Goal: Task Accomplishment & Management: Manage account settings

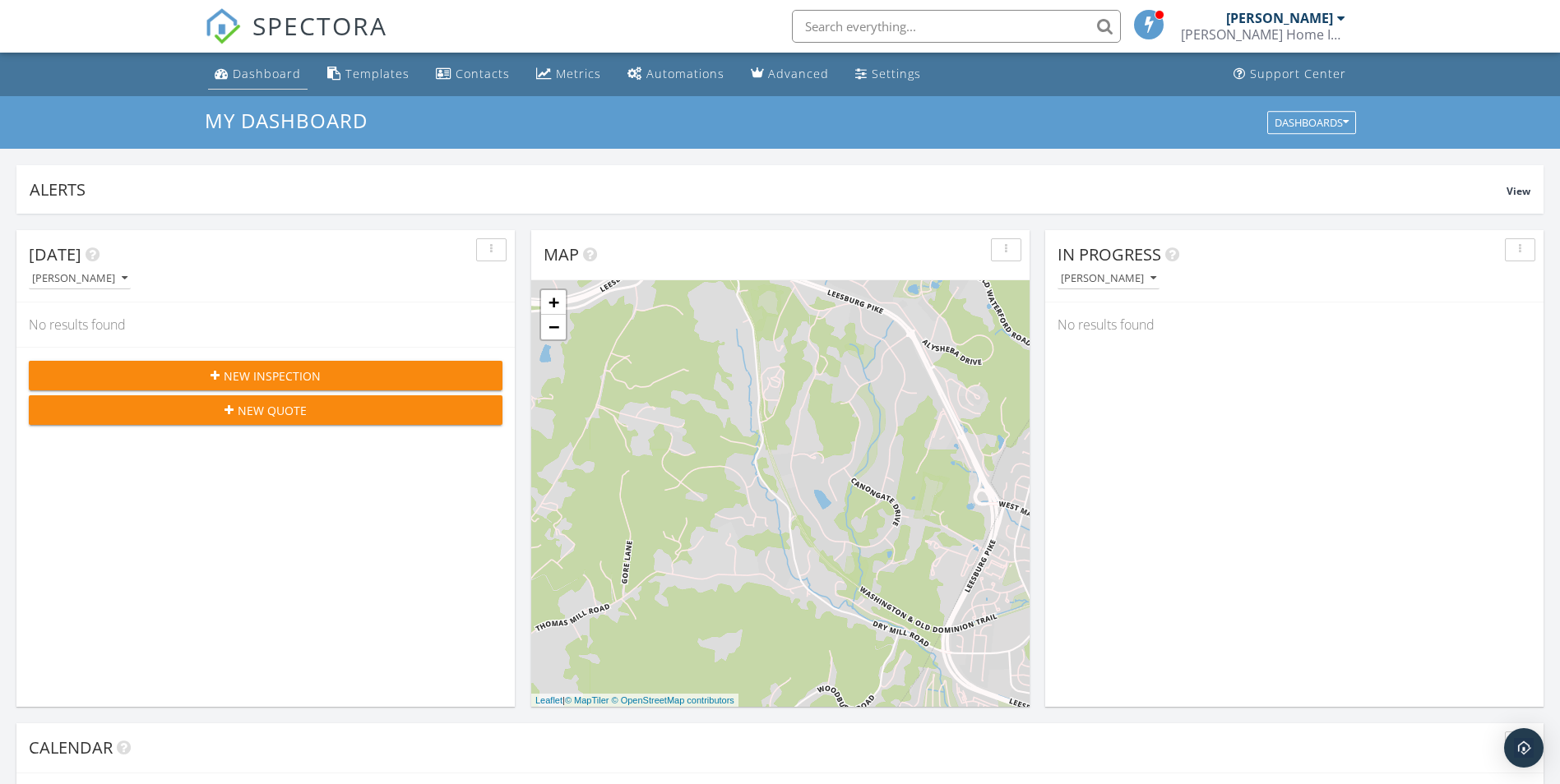
scroll to position [1522, 1585]
click at [268, 80] on div "Dashboard" at bounding box center [267, 73] width 68 height 15
click at [1280, 29] on div "[PERSON_NAME] Home Inspections LLC" at bounding box center [1263, 34] width 164 height 16
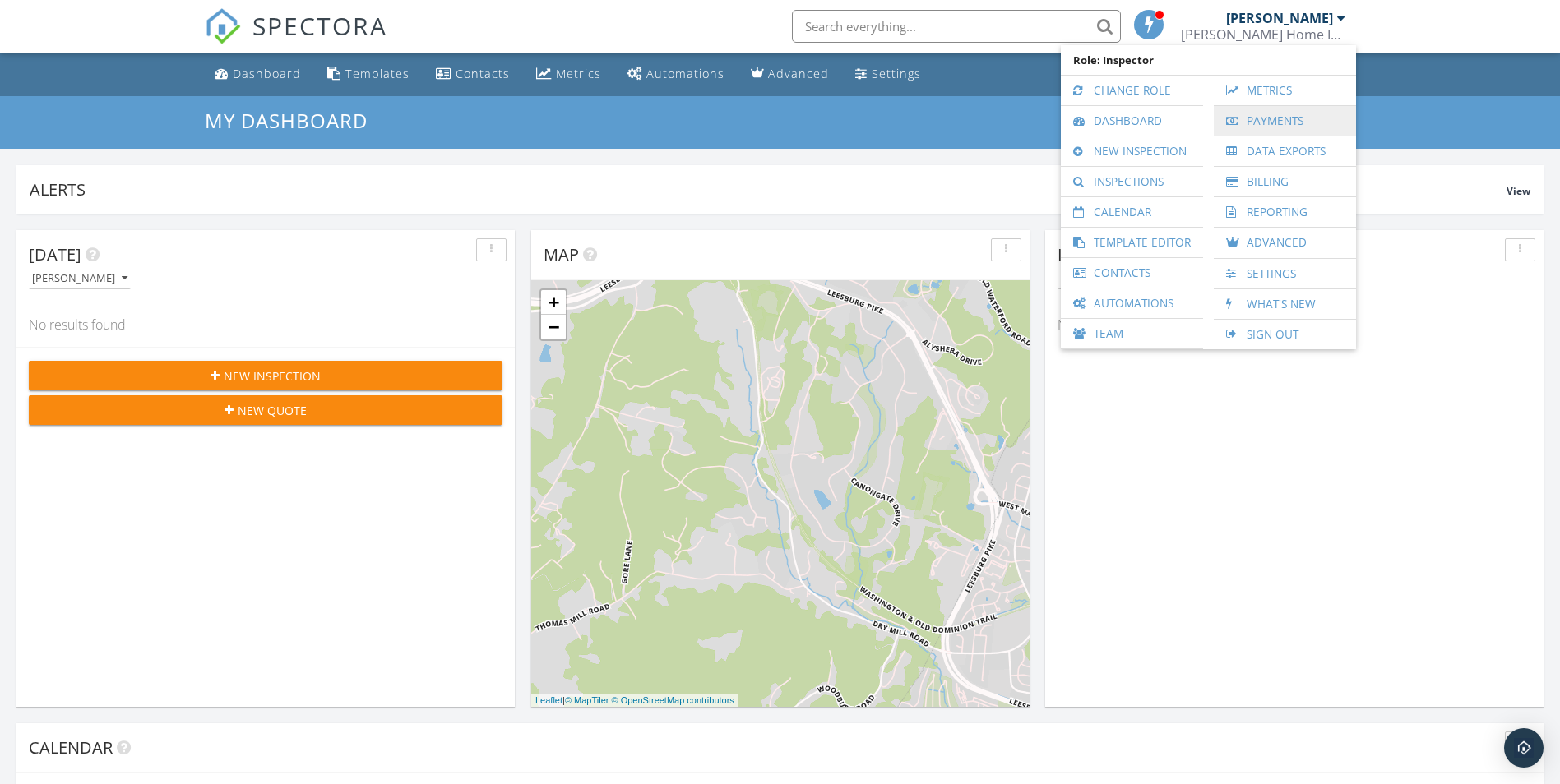
click at [1288, 117] on link "Payments" at bounding box center [1285, 121] width 126 height 30
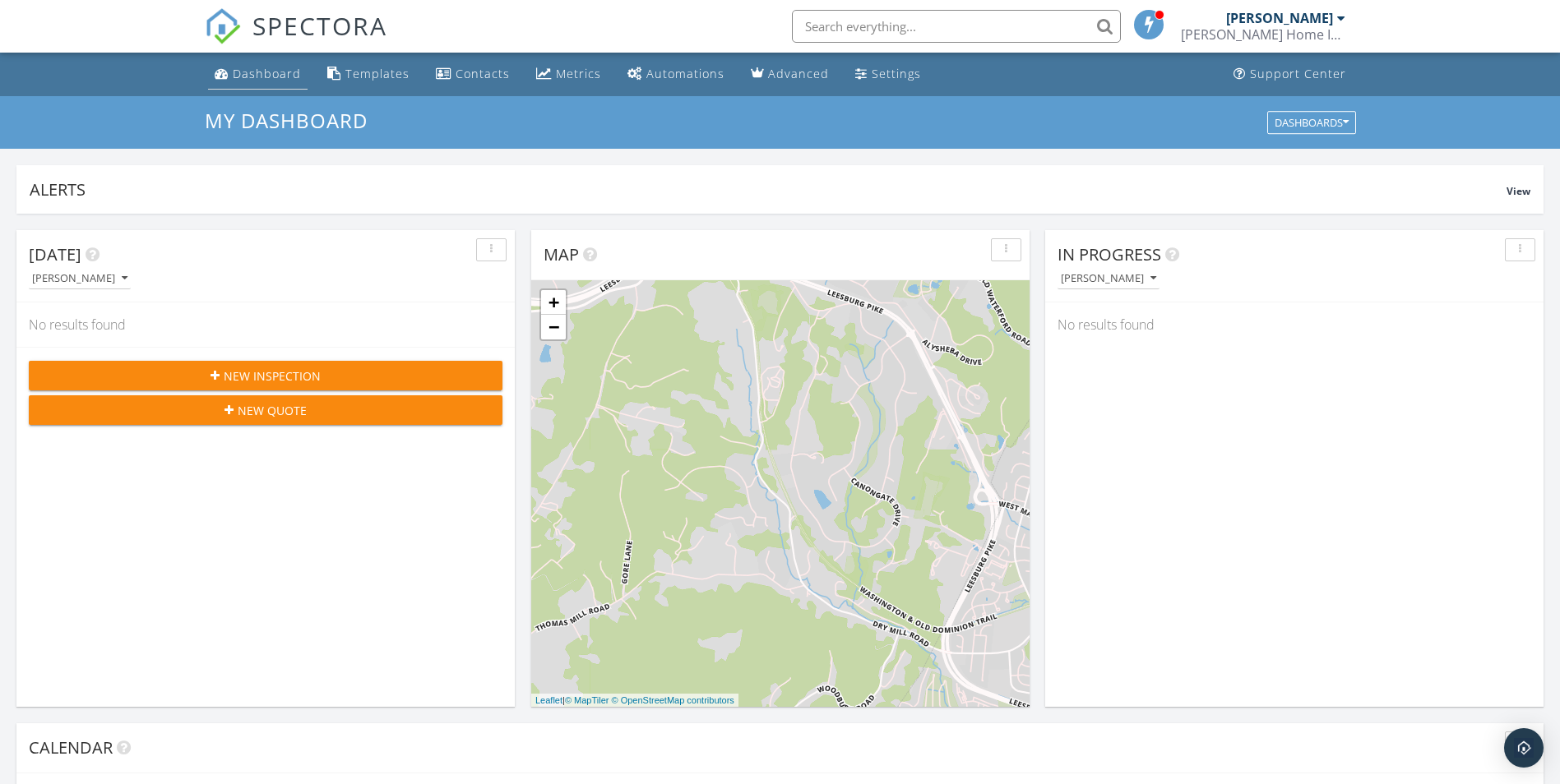
click at [270, 66] on div "Dashboard" at bounding box center [267, 73] width 68 height 15
click at [570, 77] on div "Metrics" at bounding box center [579, 73] width 45 height 15
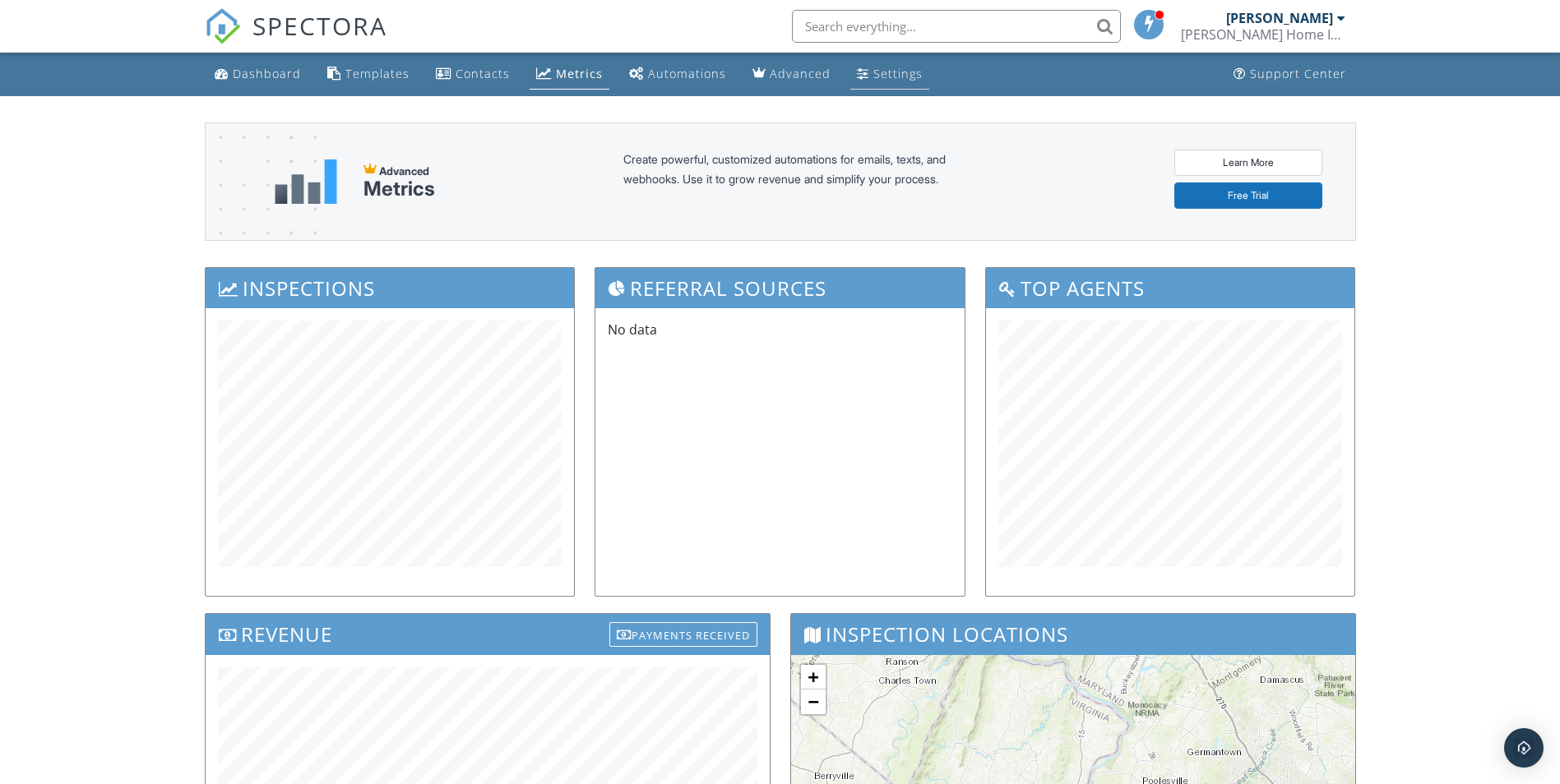
click at [862, 79] on link "Settings" at bounding box center [889, 75] width 79 height 31
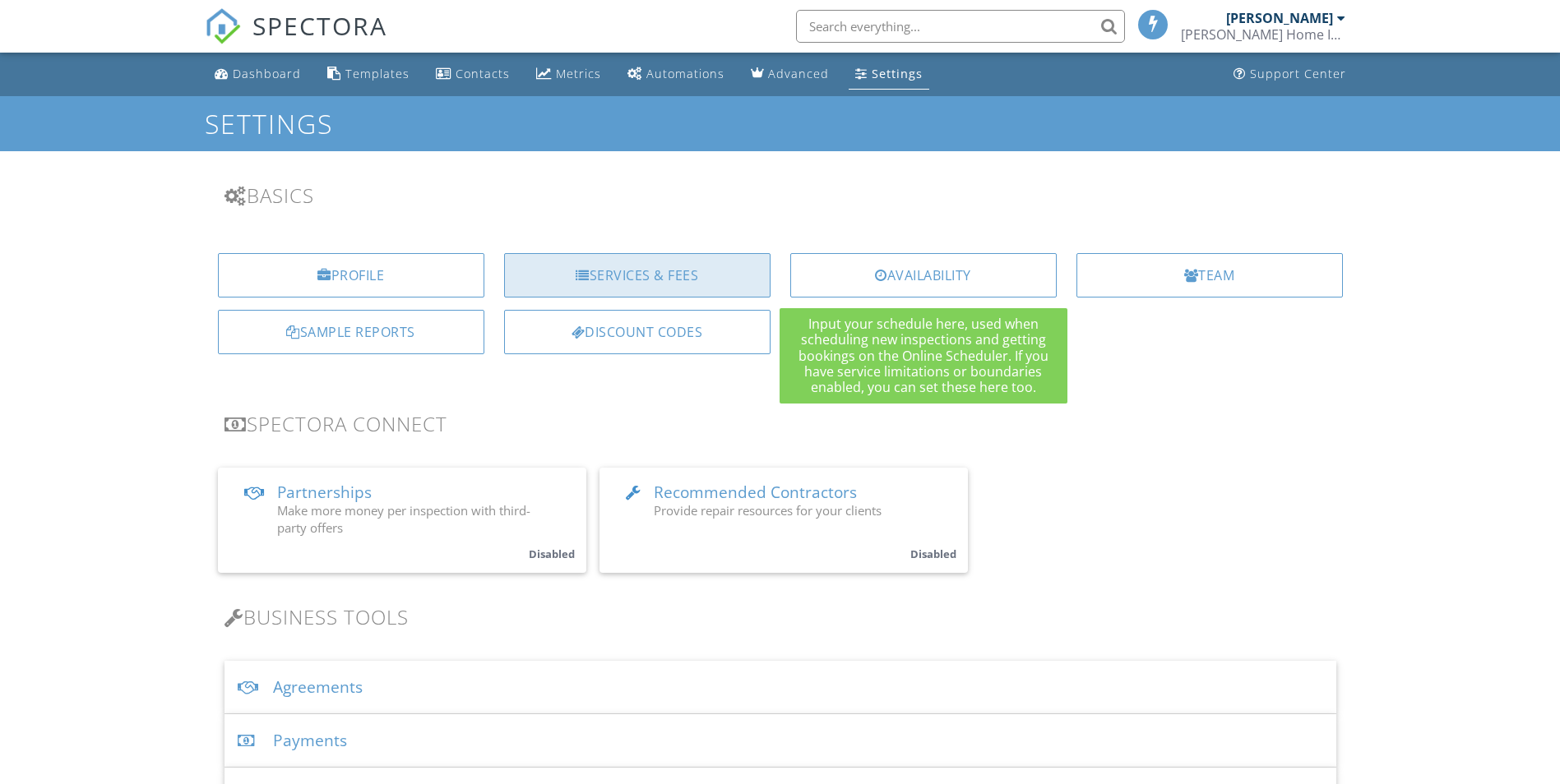
click at [727, 285] on div "Services & Fees" at bounding box center [637, 275] width 267 height 44
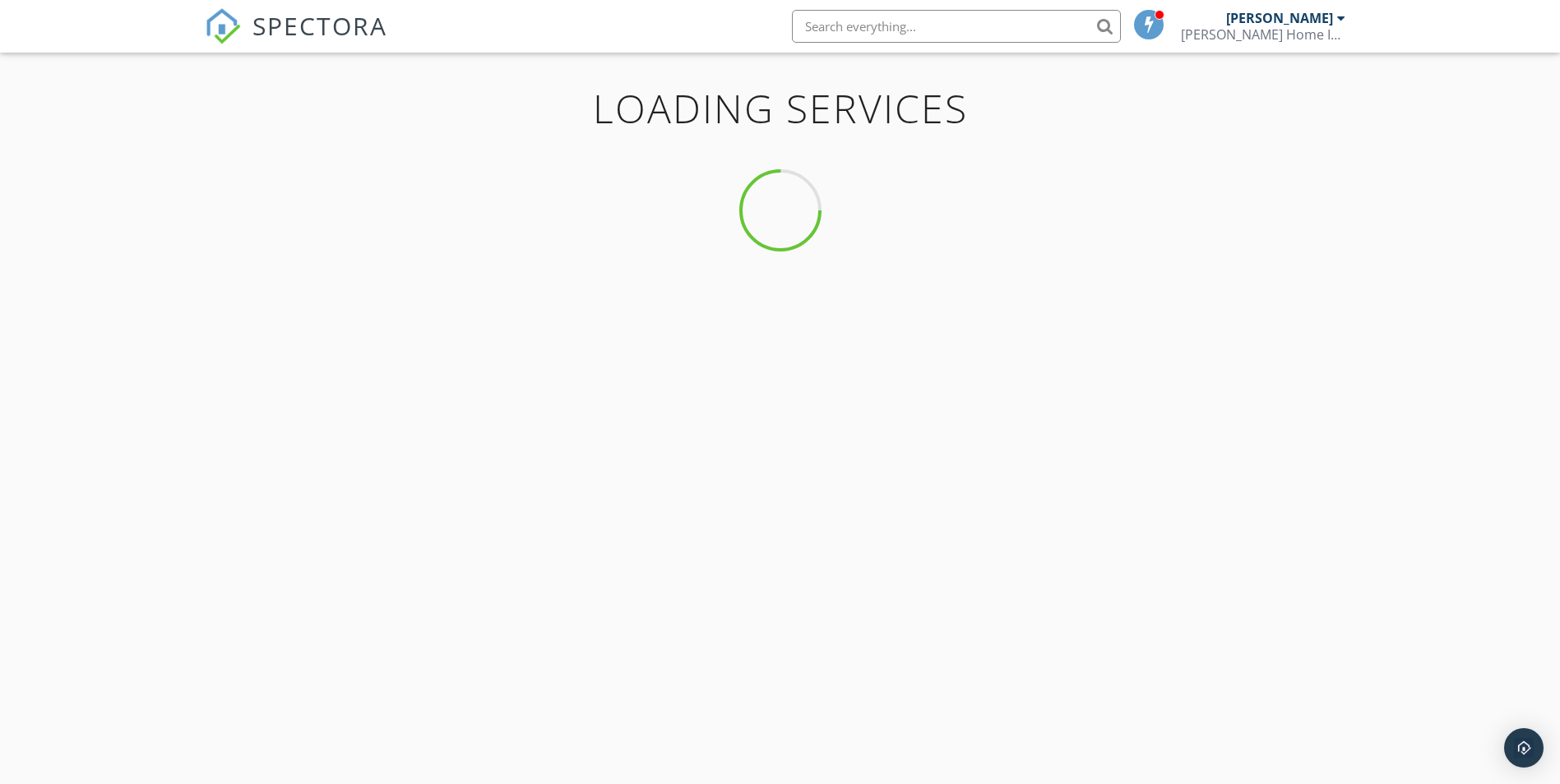
scroll to position [96, 0]
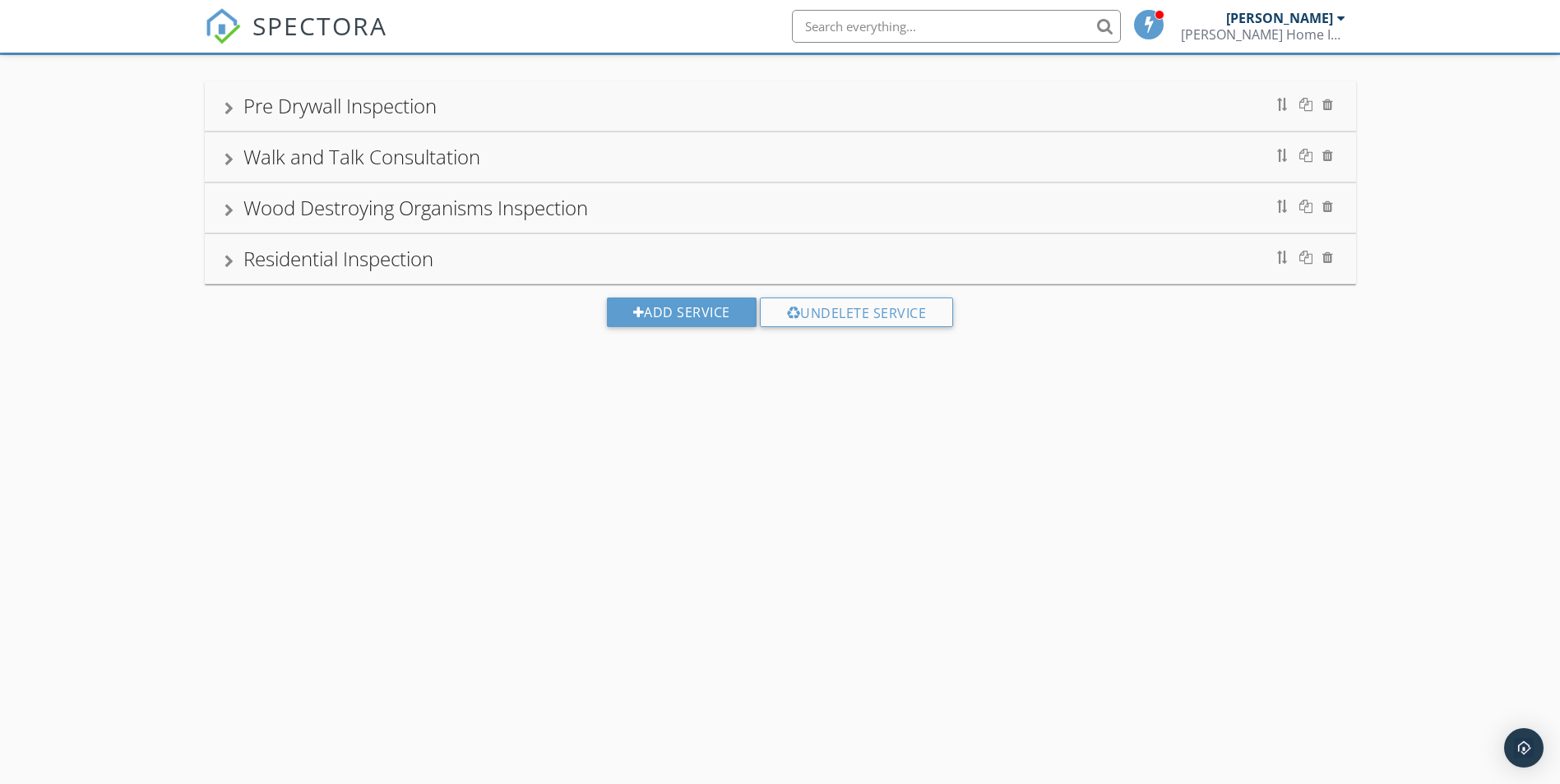
click at [423, 211] on div "Wood Destroying Organisms Inspection" at bounding box center [415, 207] width 344 height 27
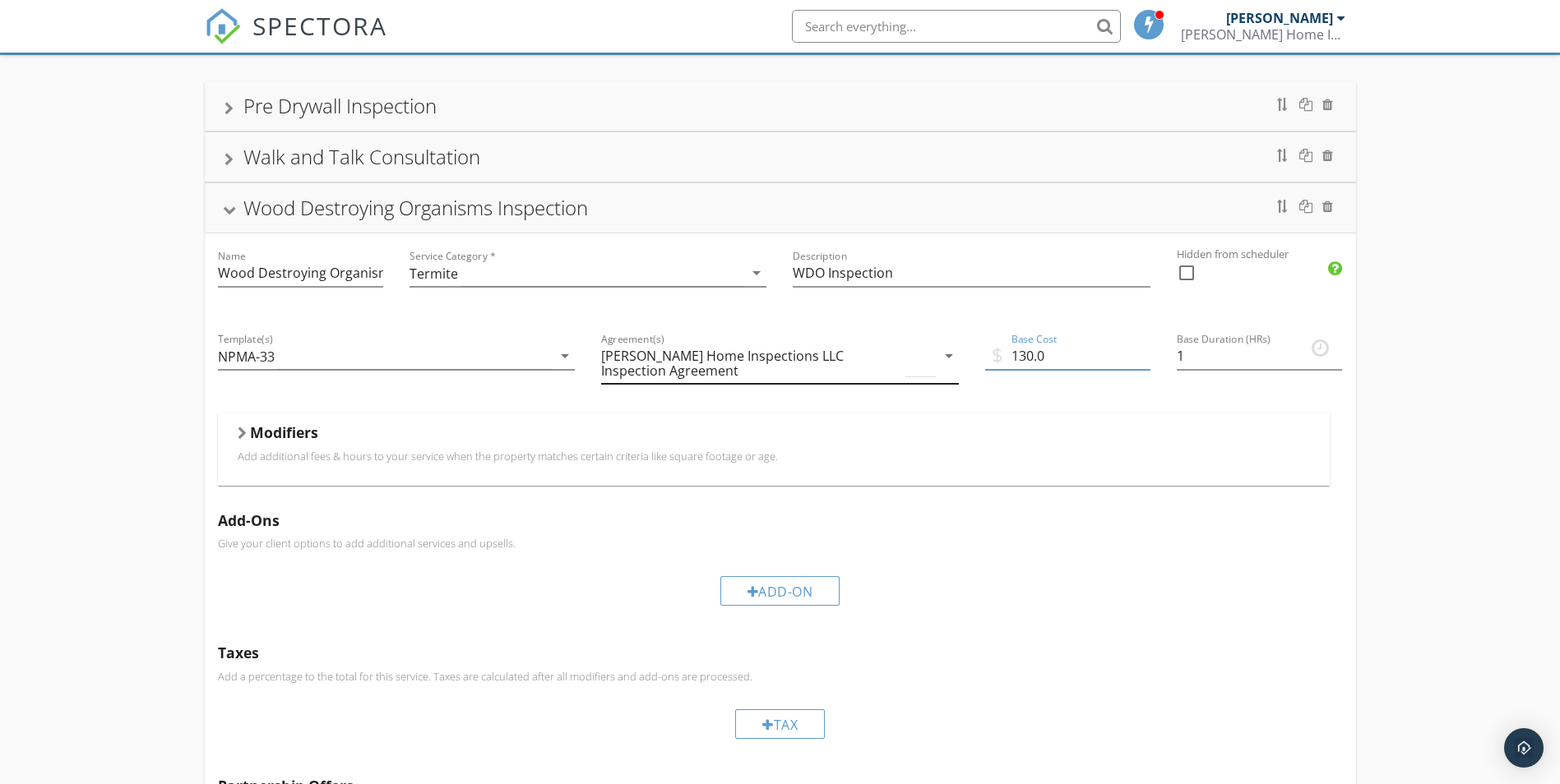
drag, startPoint x: 935, startPoint y: 351, endPoint x: 907, endPoint y: 351, distance: 28.0
click at [907, 351] on div "Name Wood Destroying Organisms Inspection Service Category * Termite arrow_drop…" at bounding box center [780, 544] width 1151 height 622
click at [1060, 521] on h5 "Add-Ons" at bounding box center [780, 520] width 1125 height 16
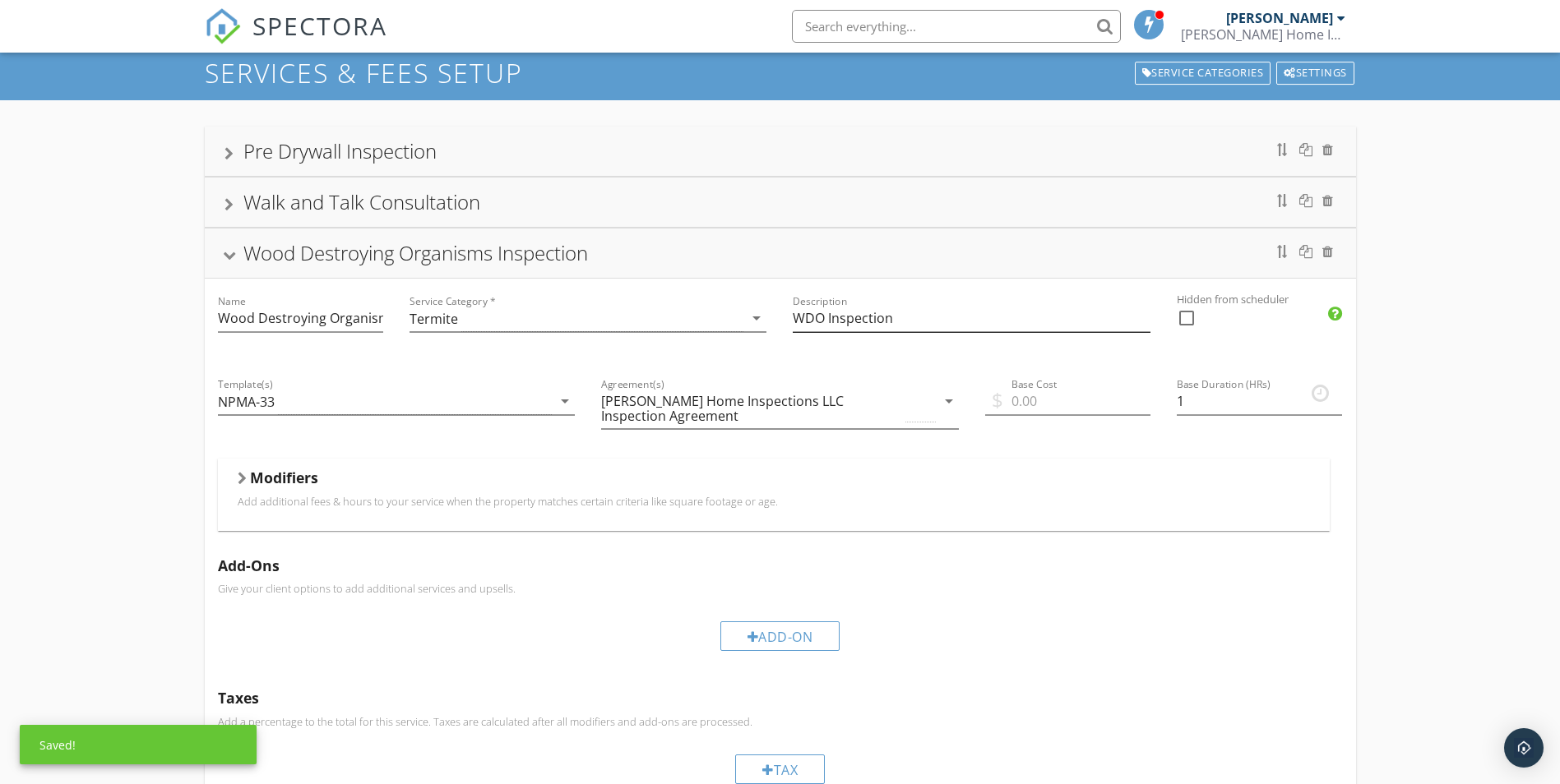
scroll to position [14, 0]
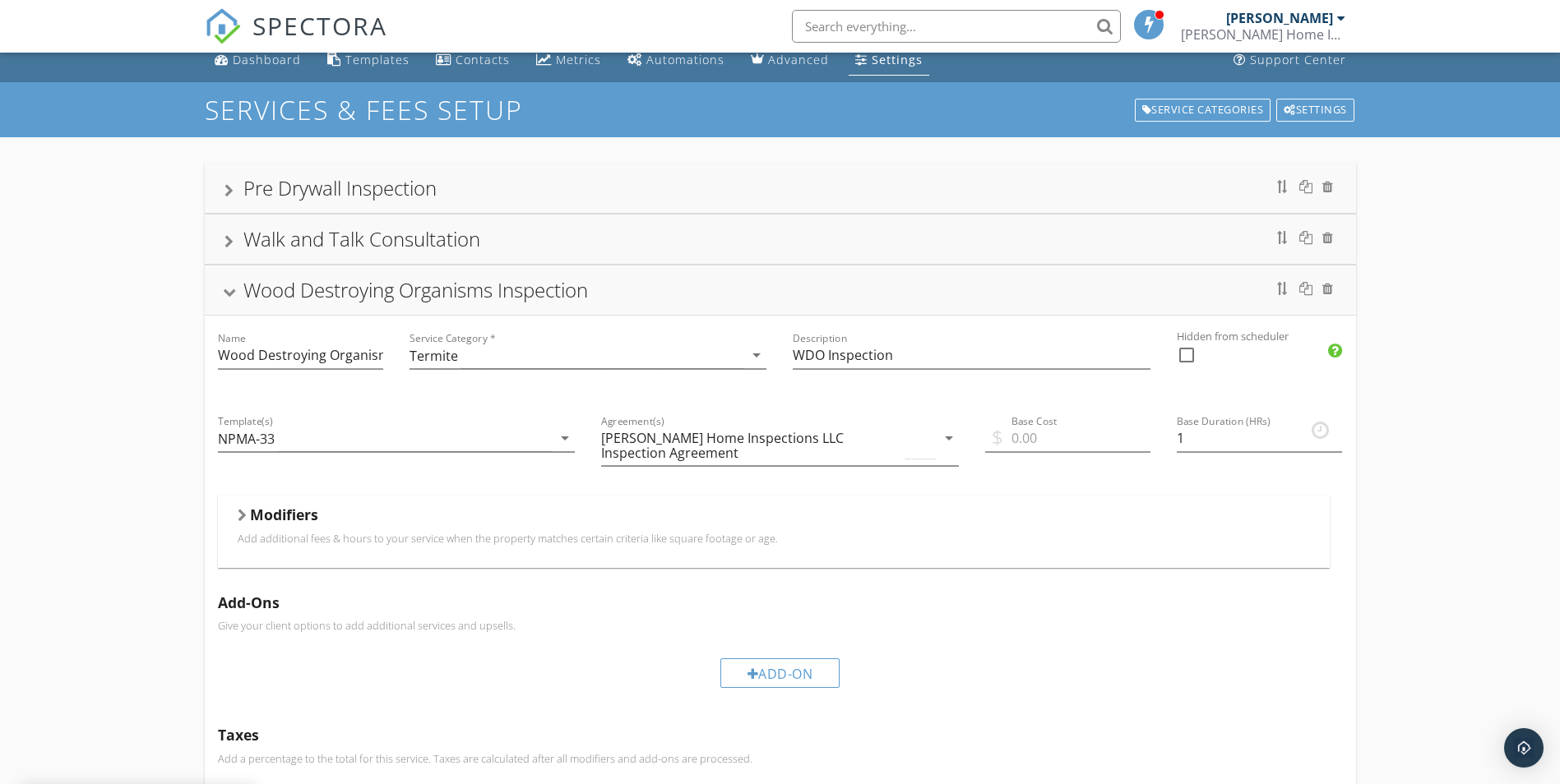
click at [710, 258] on div "Walk and Talk Consultation" at bounding box center [780, 239] width 1151 height 50
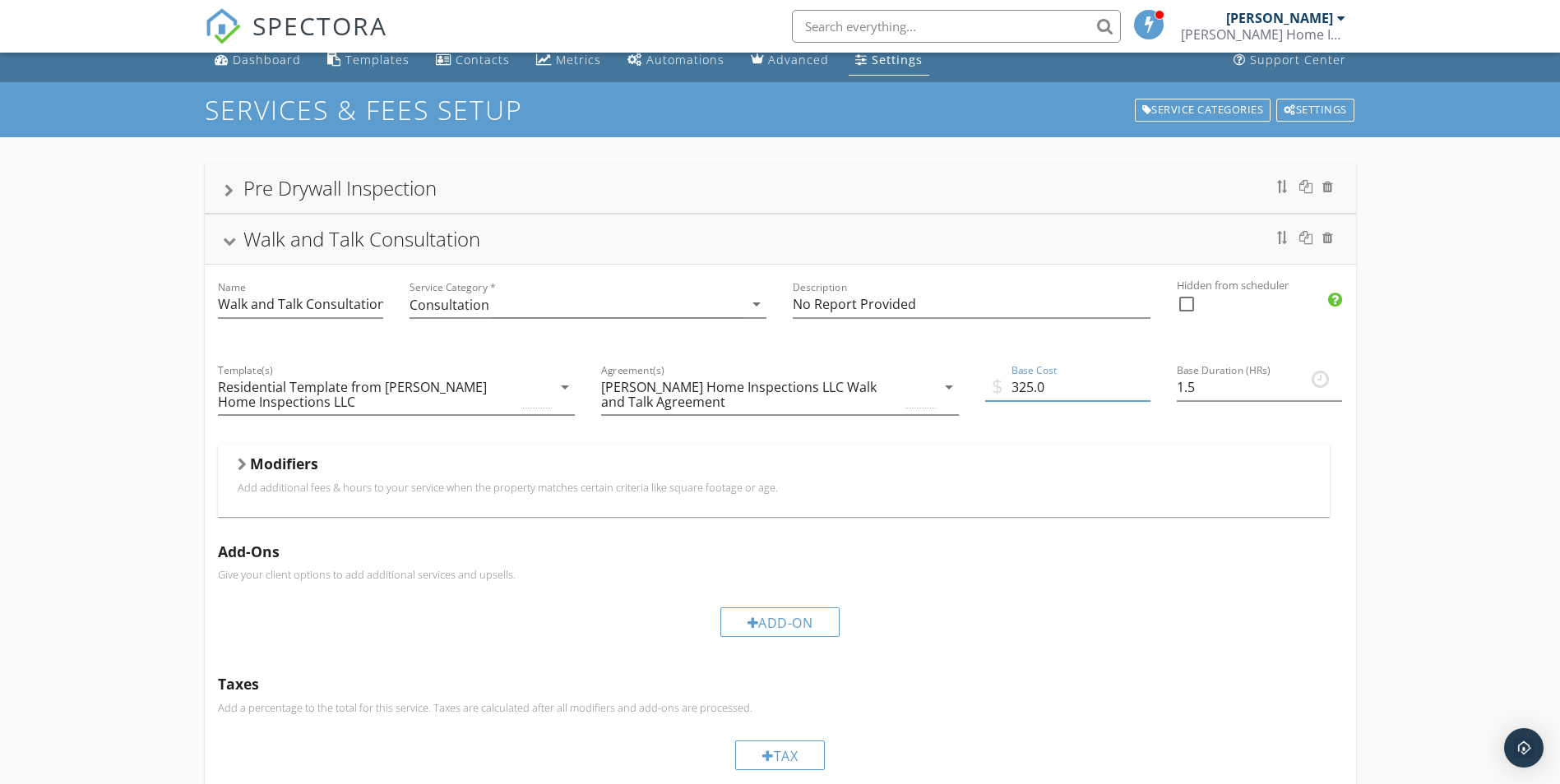
drag, startPoint x: 1072, startPoint y: 392, endPoint x: 961, endPoint y: 391, distance: 111.0
click at [961, 391] on div "Name Walk and Talk Consultation Service Category * Consultation arrow_drop_down…" at bounding box center [780, 576] width 1151 height 622
click at [1099, 579] on p "Give your client options to add additional services and upsells." at bounding box center [780, 574] width 1125 height 14
click at [876, 209] on div "Pre Drywall Inspection" at bounding box center [780, 188] width 1151 height 50
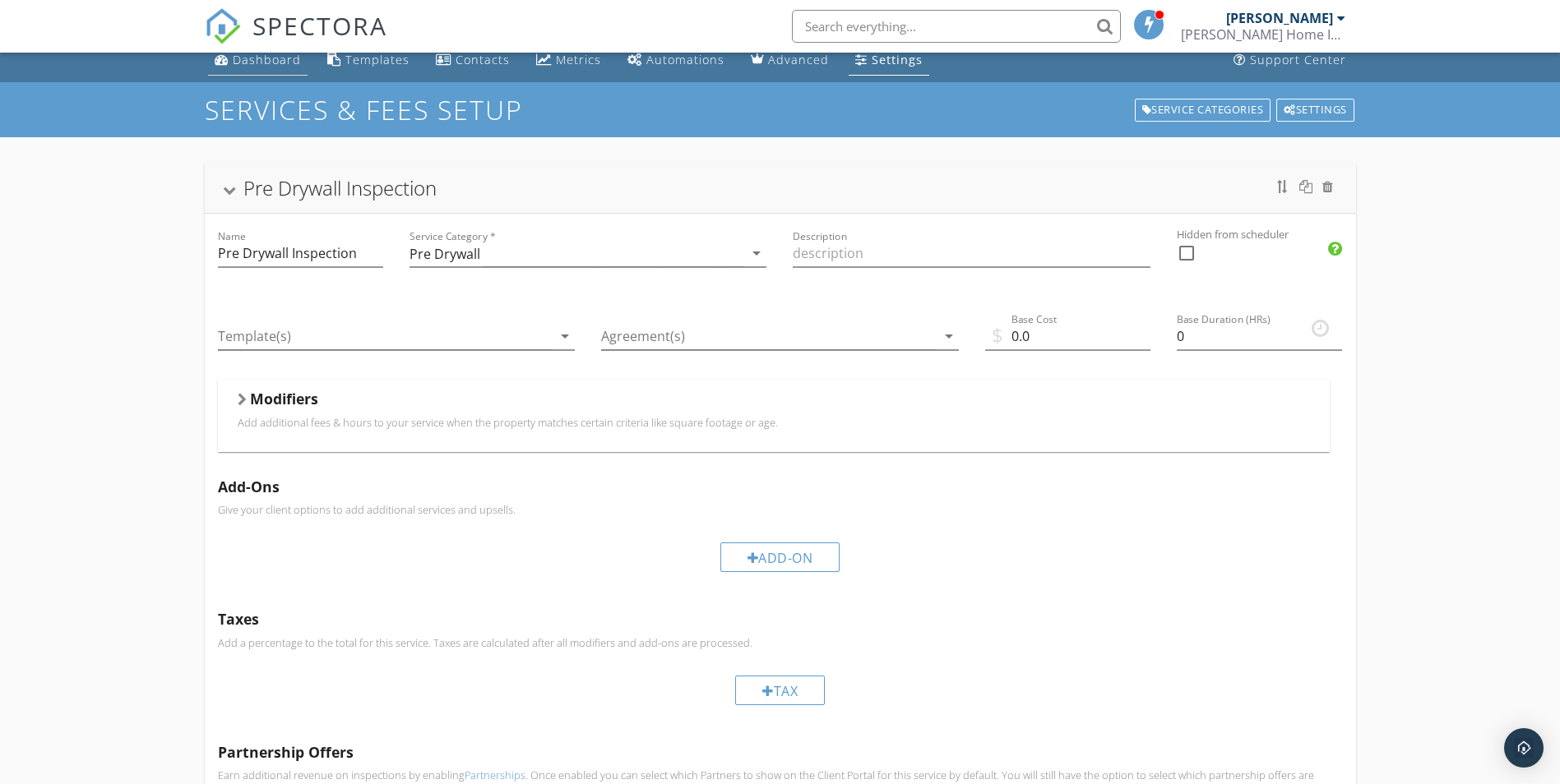
click at [264, 70] on link "Dashboard" at bounding box center [258, 60] width 99 height 31
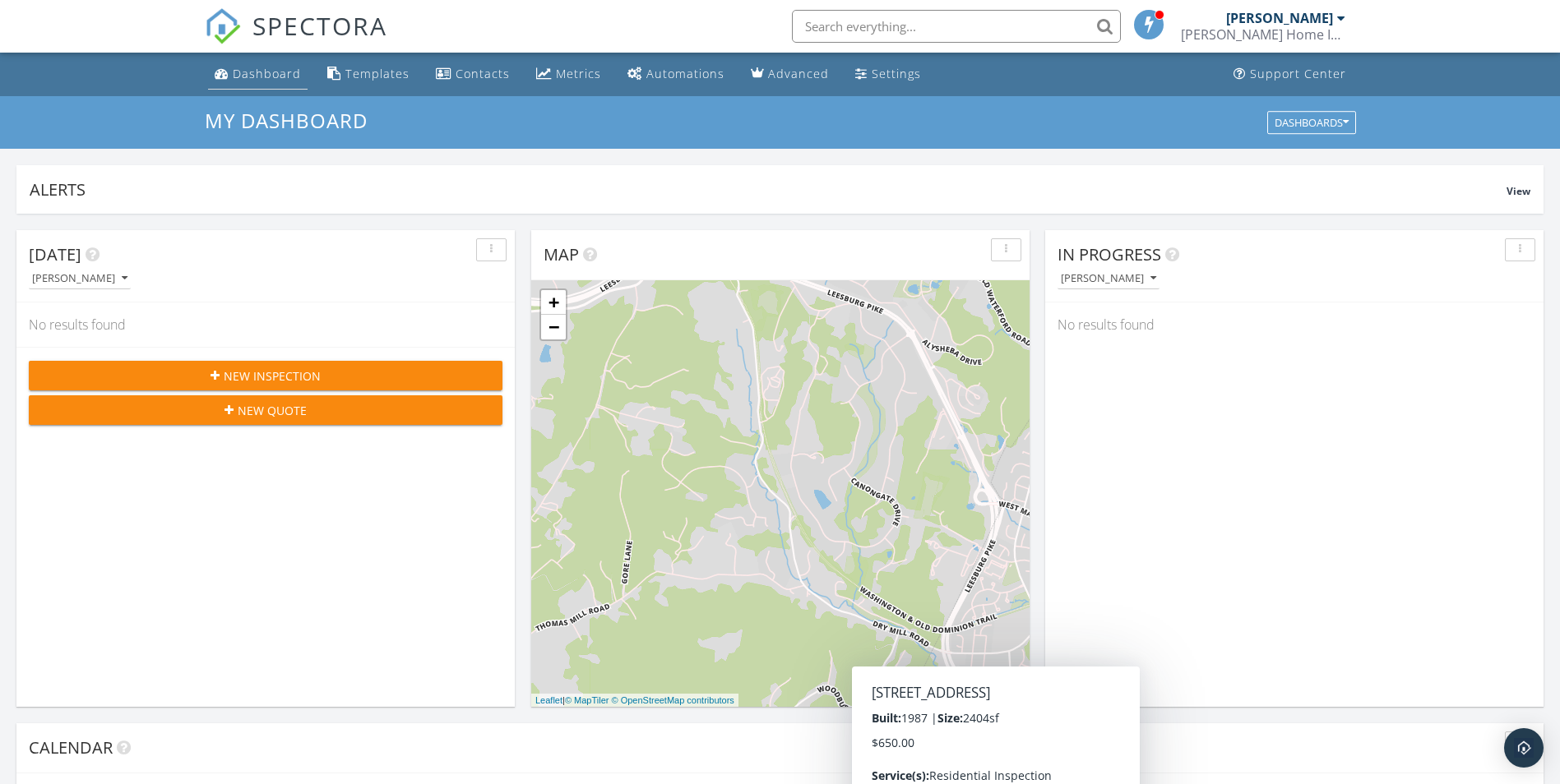
click at [230, 81] on link "Dashboard" at bounding box center [258, 75] width 99 height 31
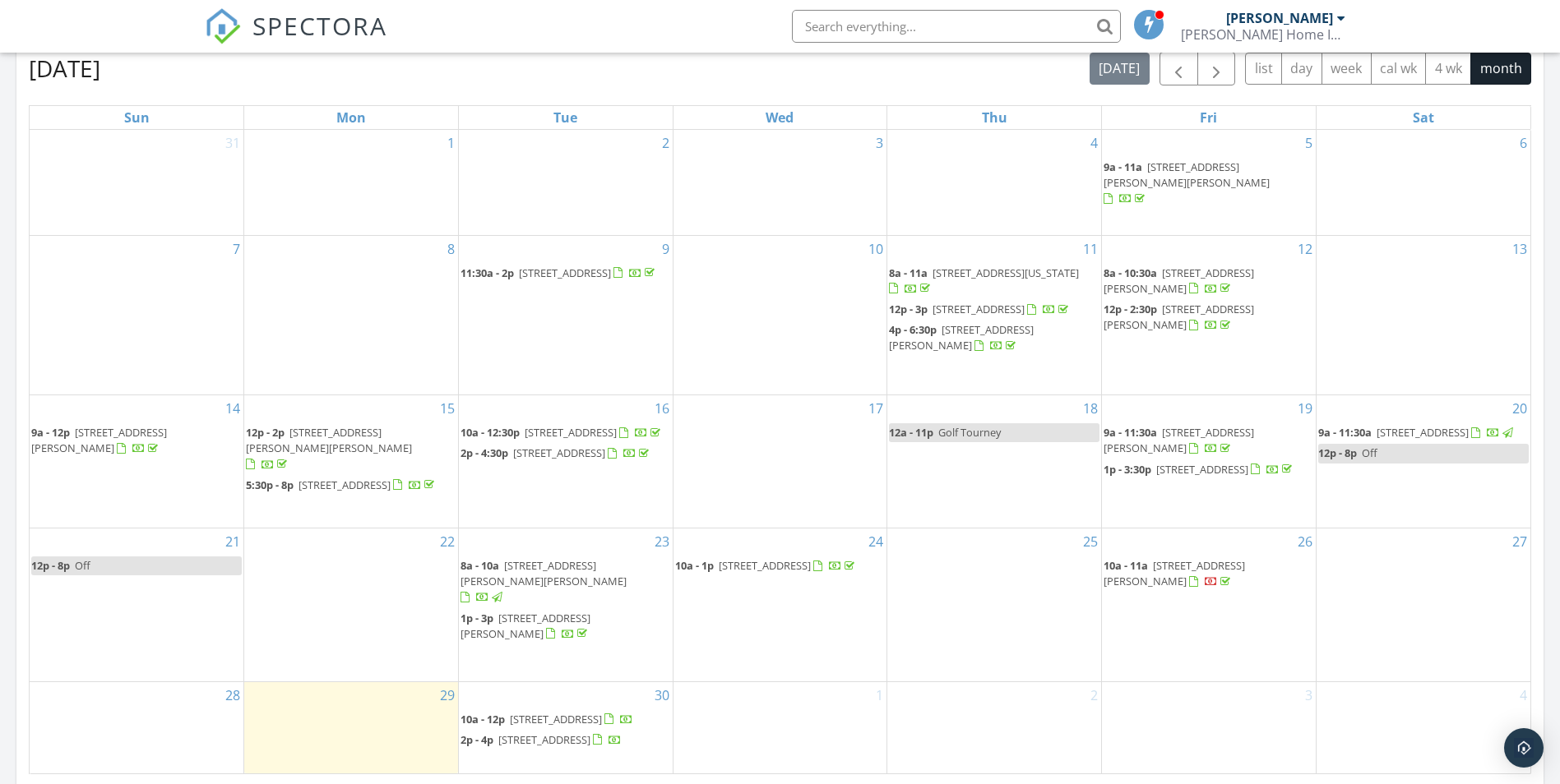
scroll to position [822, 0]
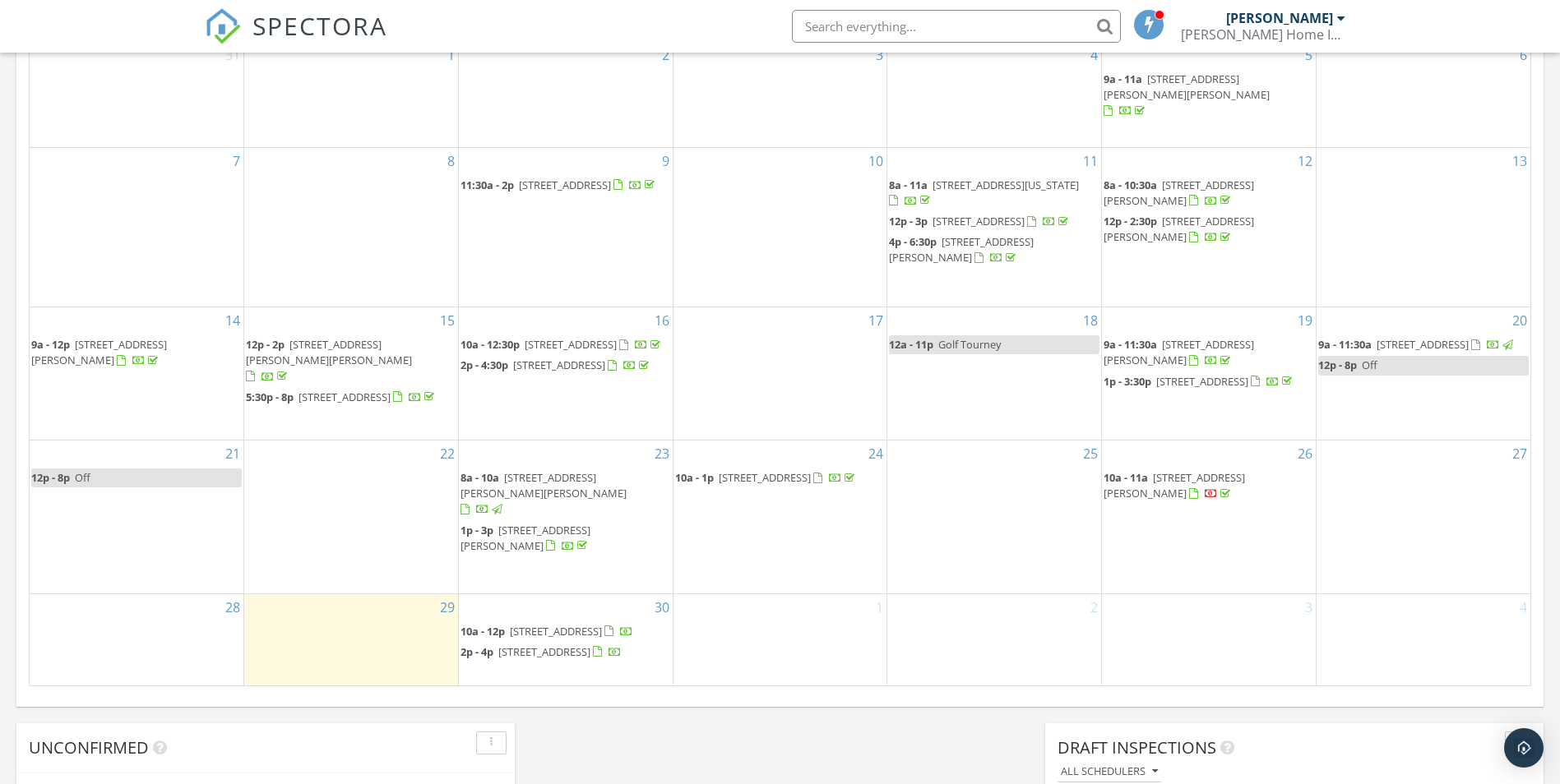
click at [868, 726] on div "Today Bryan Brosnan No results found New Inspection New Quote Map + − Leaflet |…" at bounding box center [780, 140] width 1560 height 1496
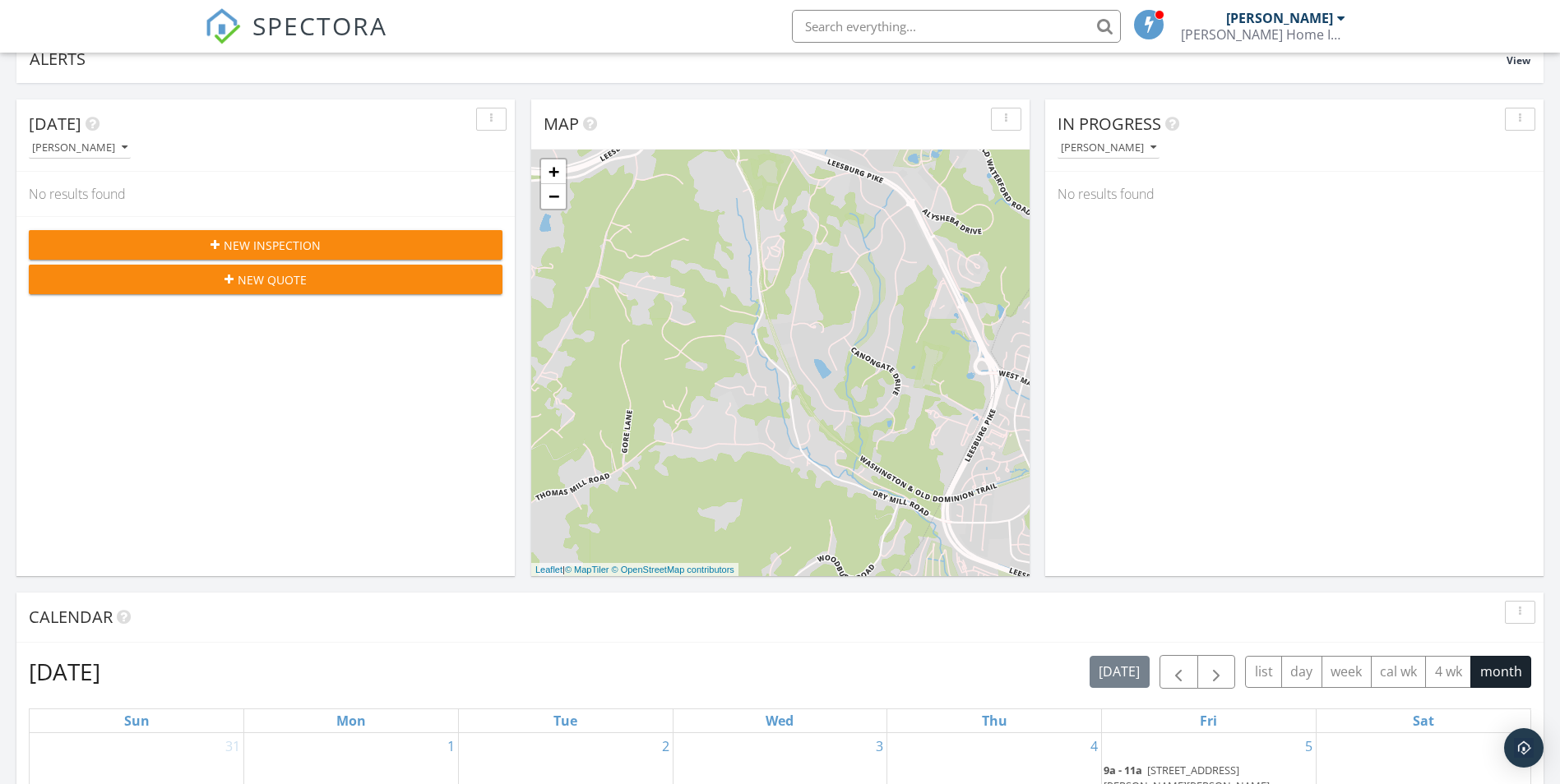
scroll to position [0, 0]
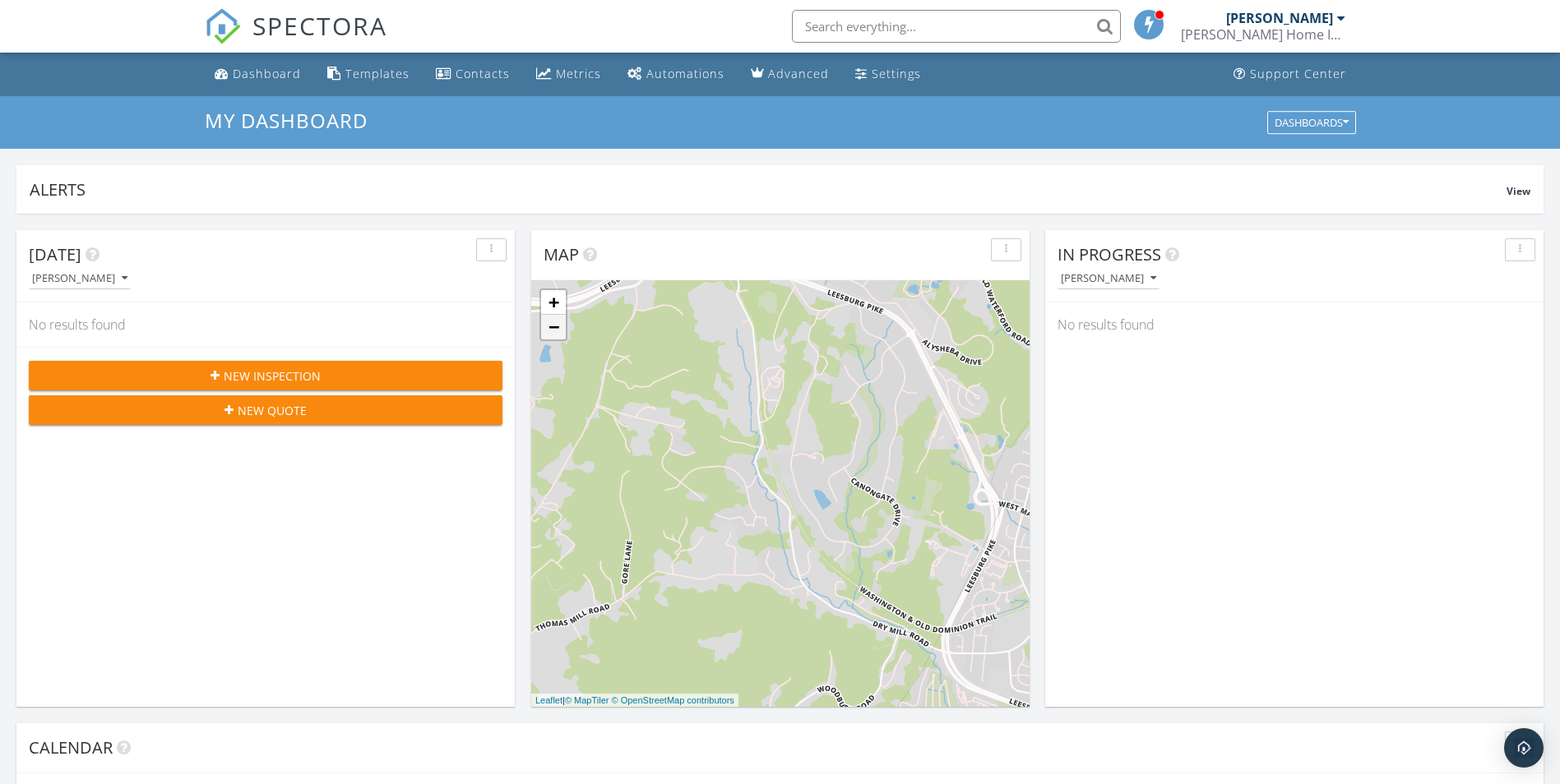
click at [557, 336] on link "−" at bounding box center [552, 326] width 24 height 24
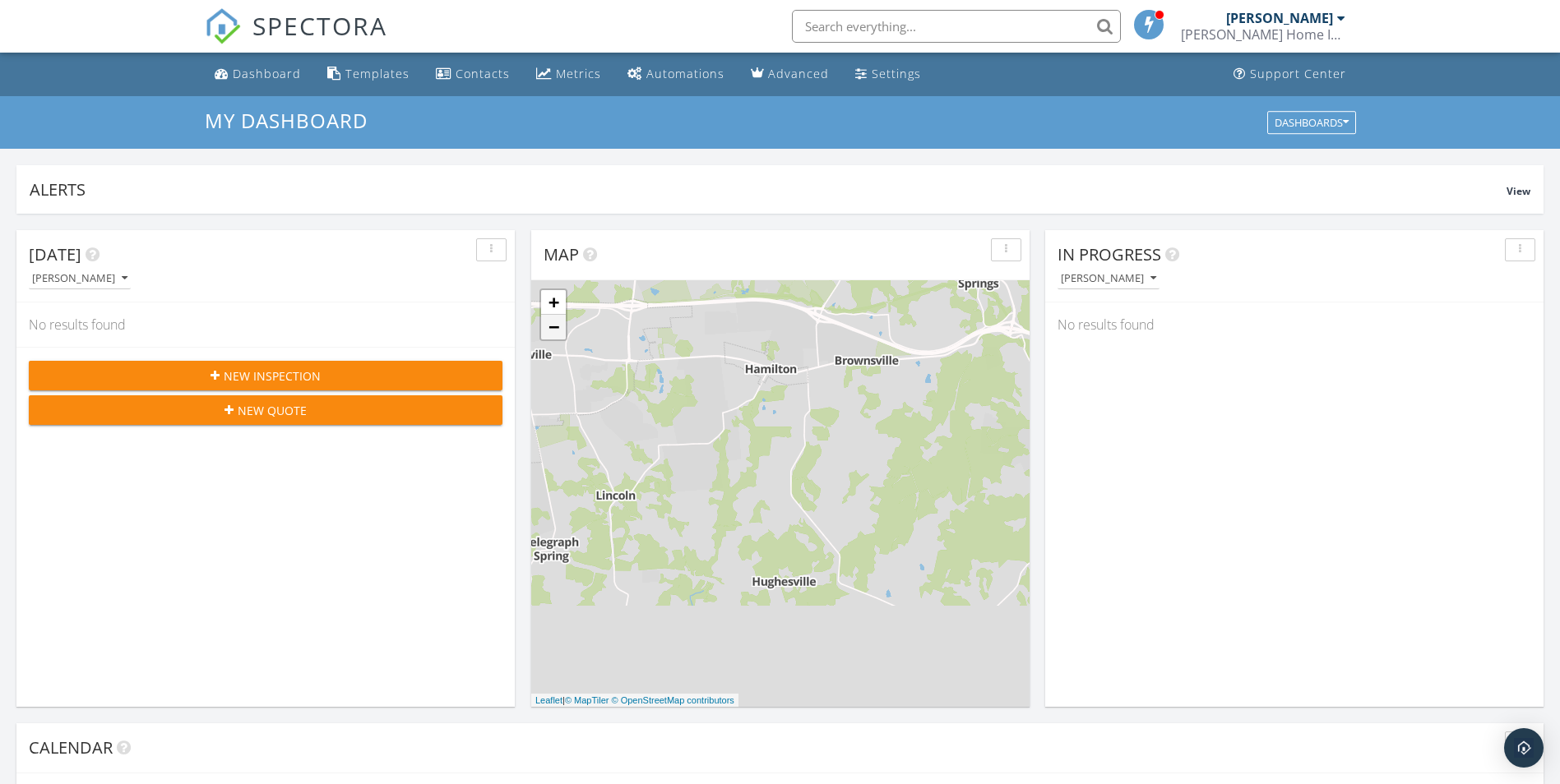
click at [557, 336] on link "−" at bounding box center [552, 326] width 24 height 24
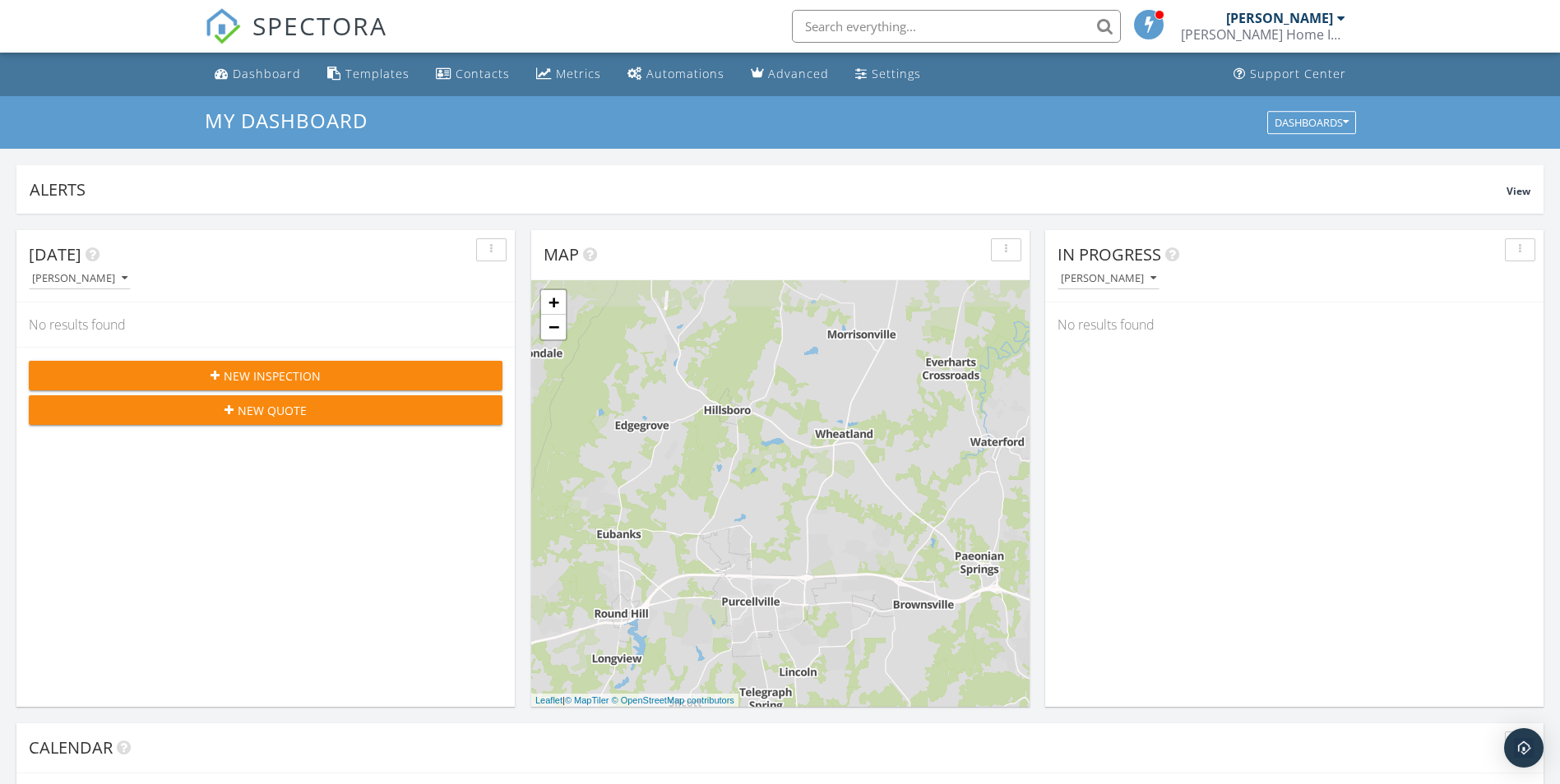
drag, startPoint x: 928, startPoint y: 458, endPoint x: 757, endPoint y: 684, distance: 283.4
click at [757, 686] on div "+ − Leaflet | © MapTiler © OpenStreetMap contributors" at bounding box center [780, 493] width 498 height 426
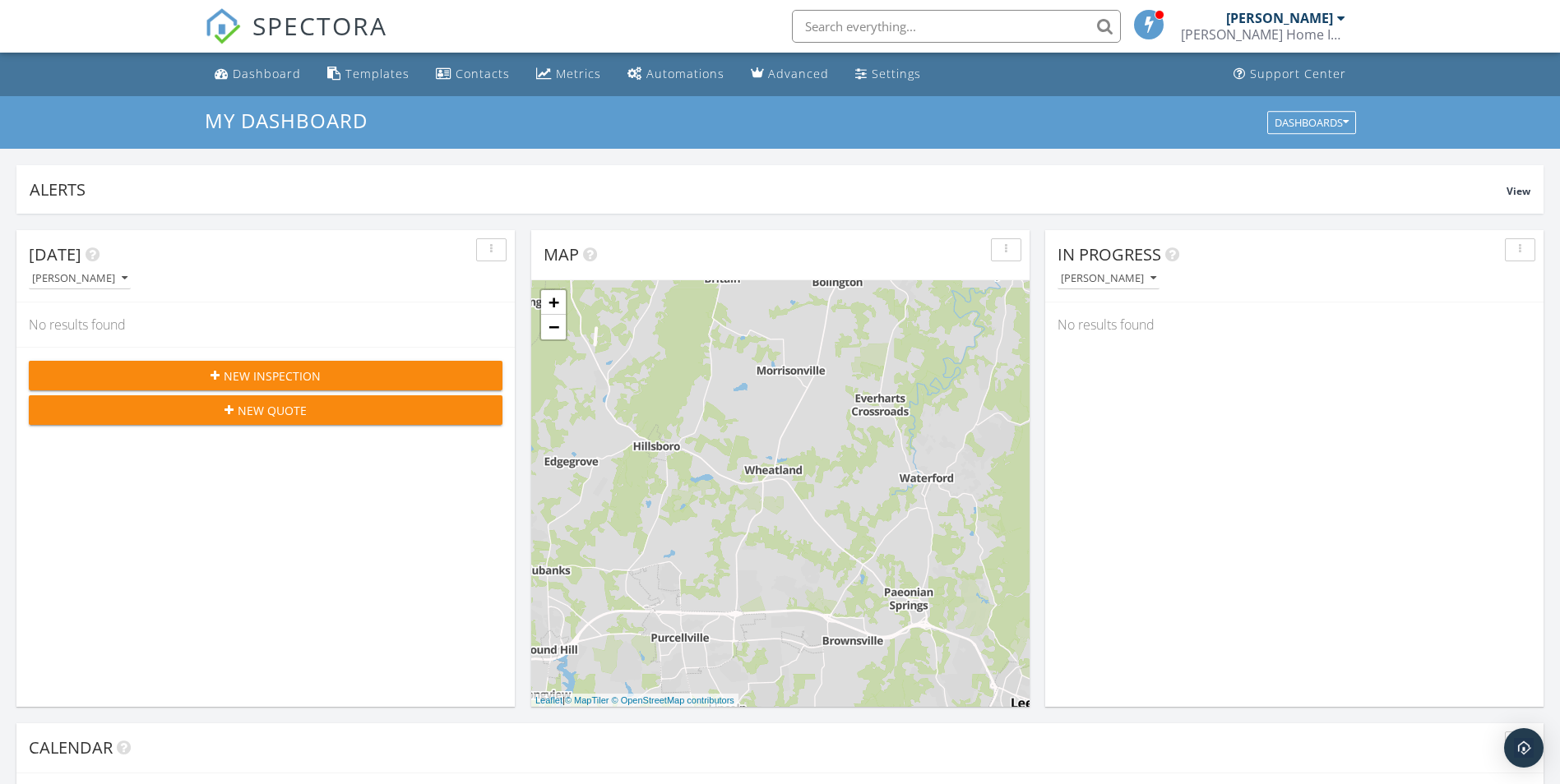
drag, startPoint x: 798, startPoint y: 473, endPoint x: 731, endPoint y: 513, distance: 78.0
click at [731, 513] on div "+ − Leaflet | © MapTiler © OpenStreetMap contributors" at bounding box center [780, 493] width 498 height 426
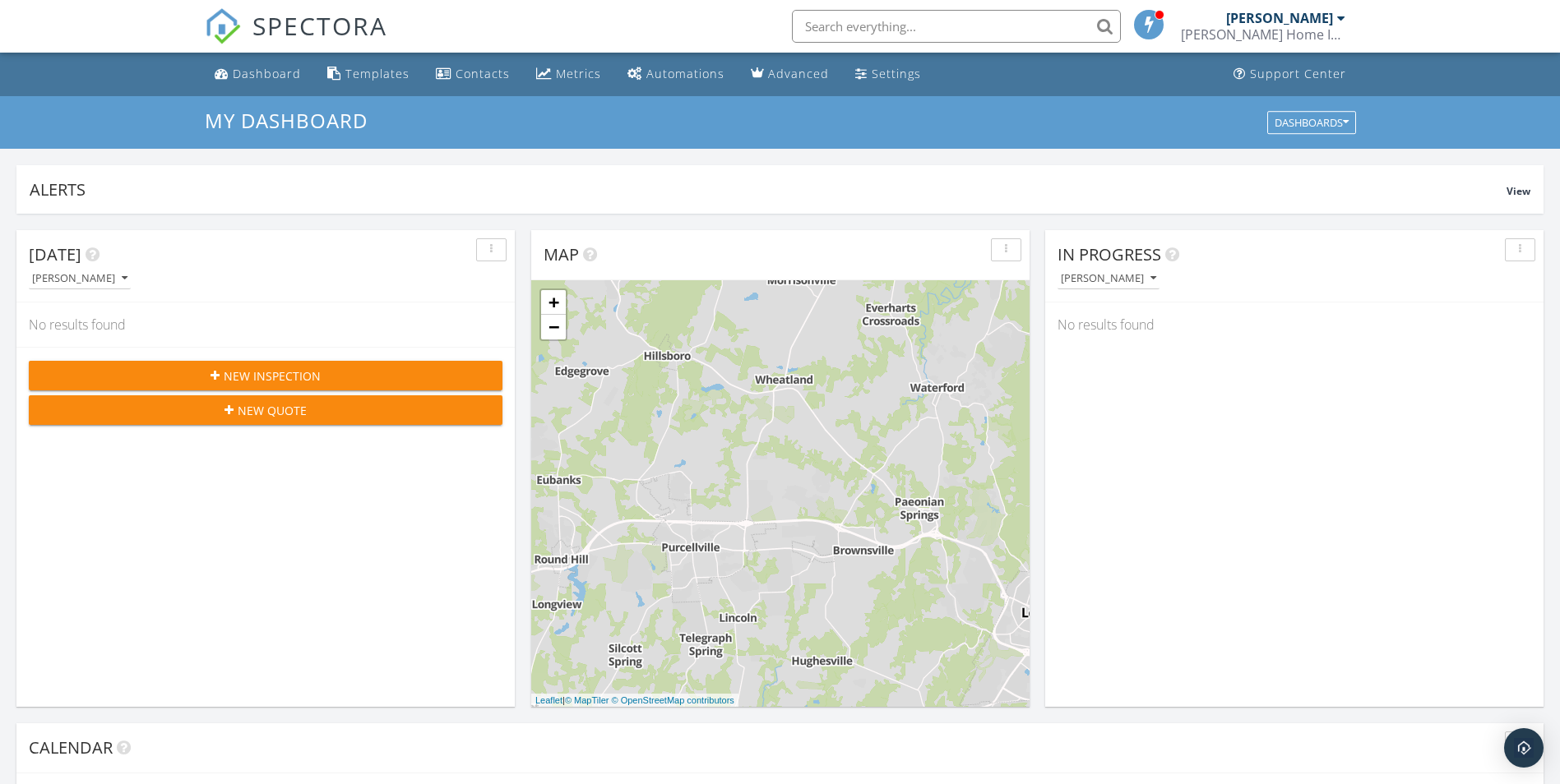
drag, startPoint x: 743, startPoint y: 558, endPoint x: 754, endPoint y: 469, distance: 89.7
click at [754, 469] on div "+ − Leaflet | © MapTiler © OpenStreetMap contributors" at bounding box center [780, 493] width 498 height 426
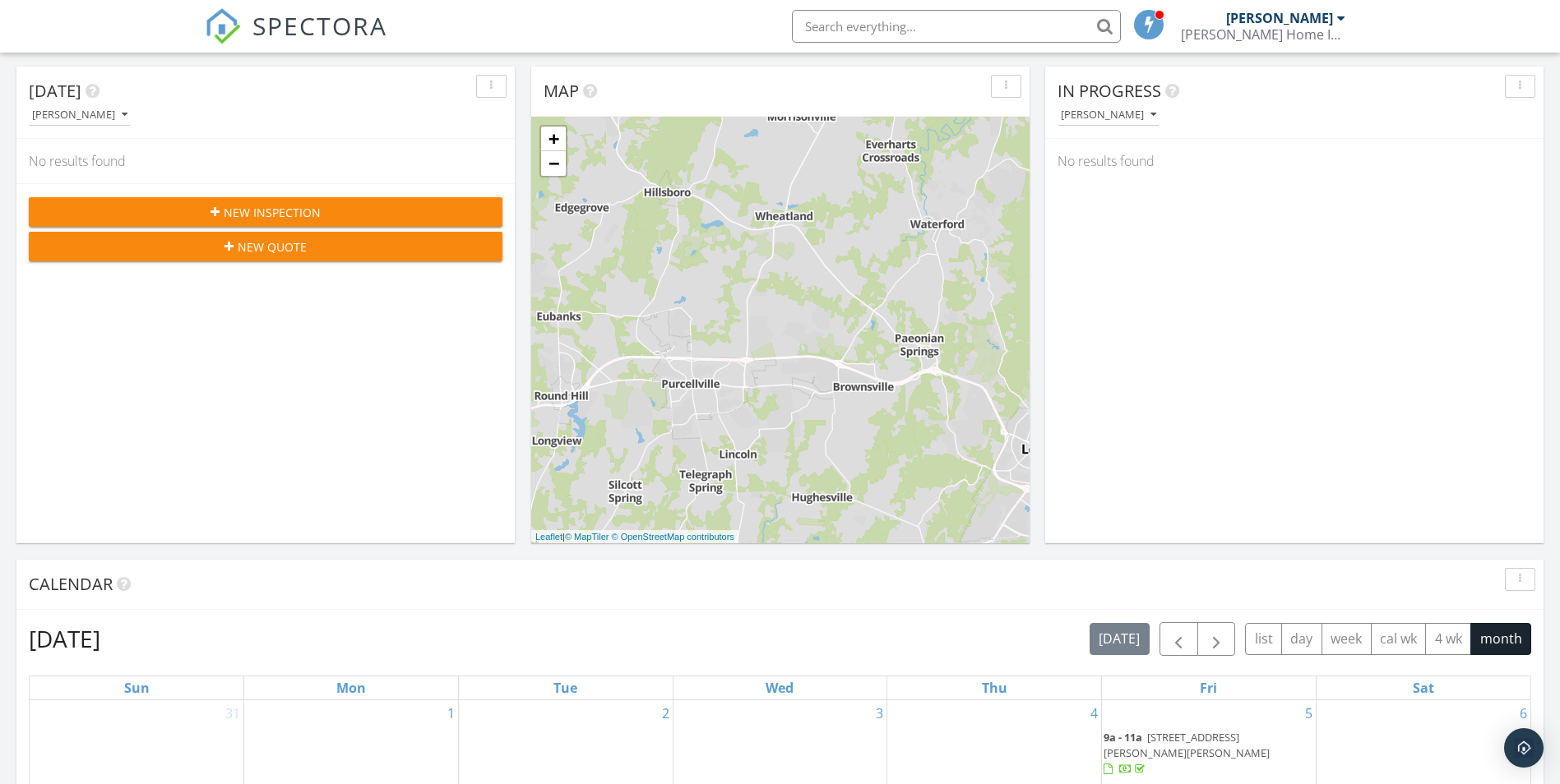
scroll to position [164, 0]
click at [552, 164] on link "−" at bounding box center [552, 162] width 24 height 24
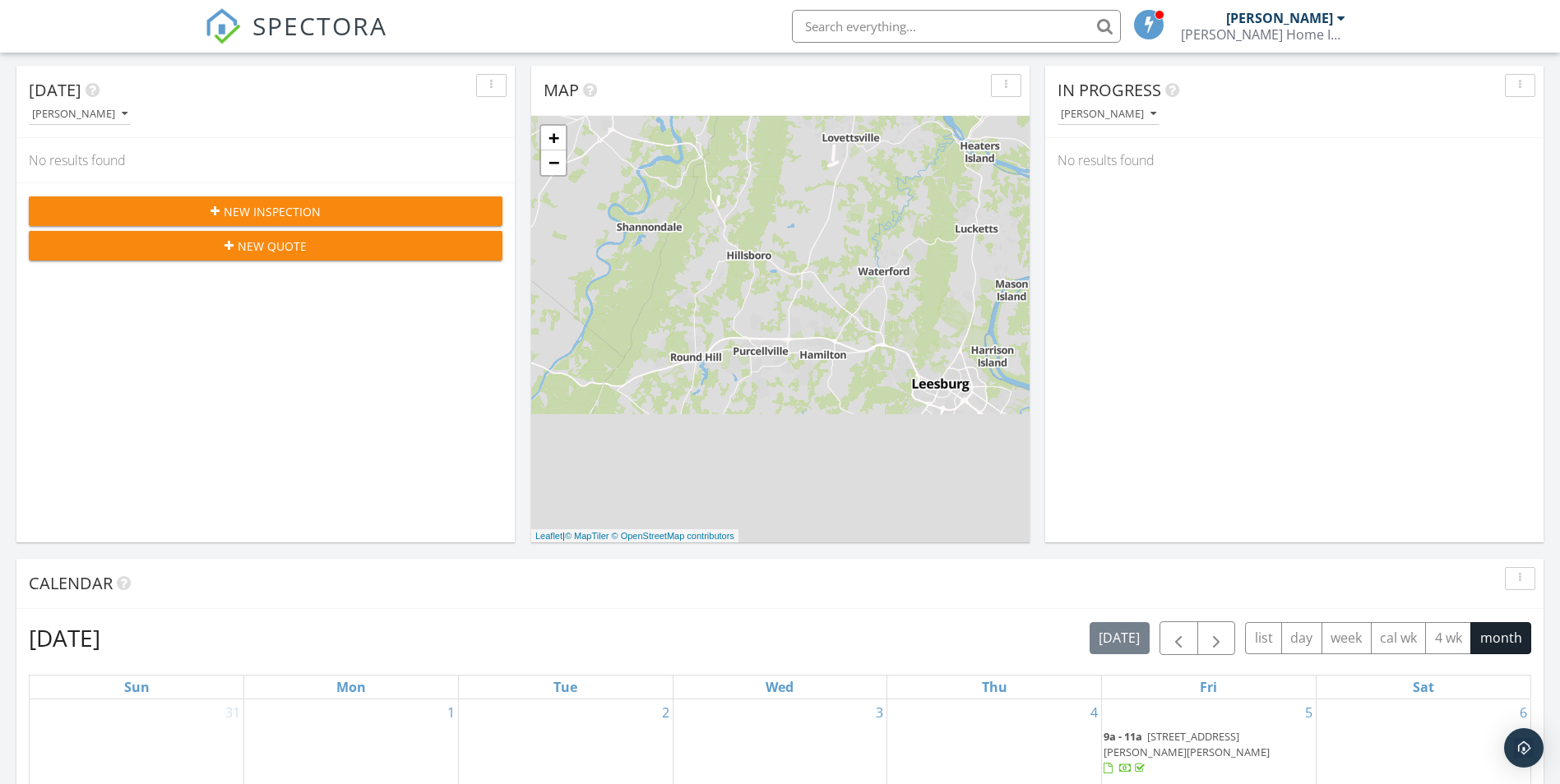
drag, startPoint x: 972, startPoint y: 380, endPoint x: 733, endPoint y: 421, distance: 242.5
click at [733, 421] on div "+ − Leaflet | © MapTiler © OpenStreetMap contributors" at bounding box center [780, 329] width 498 height 426
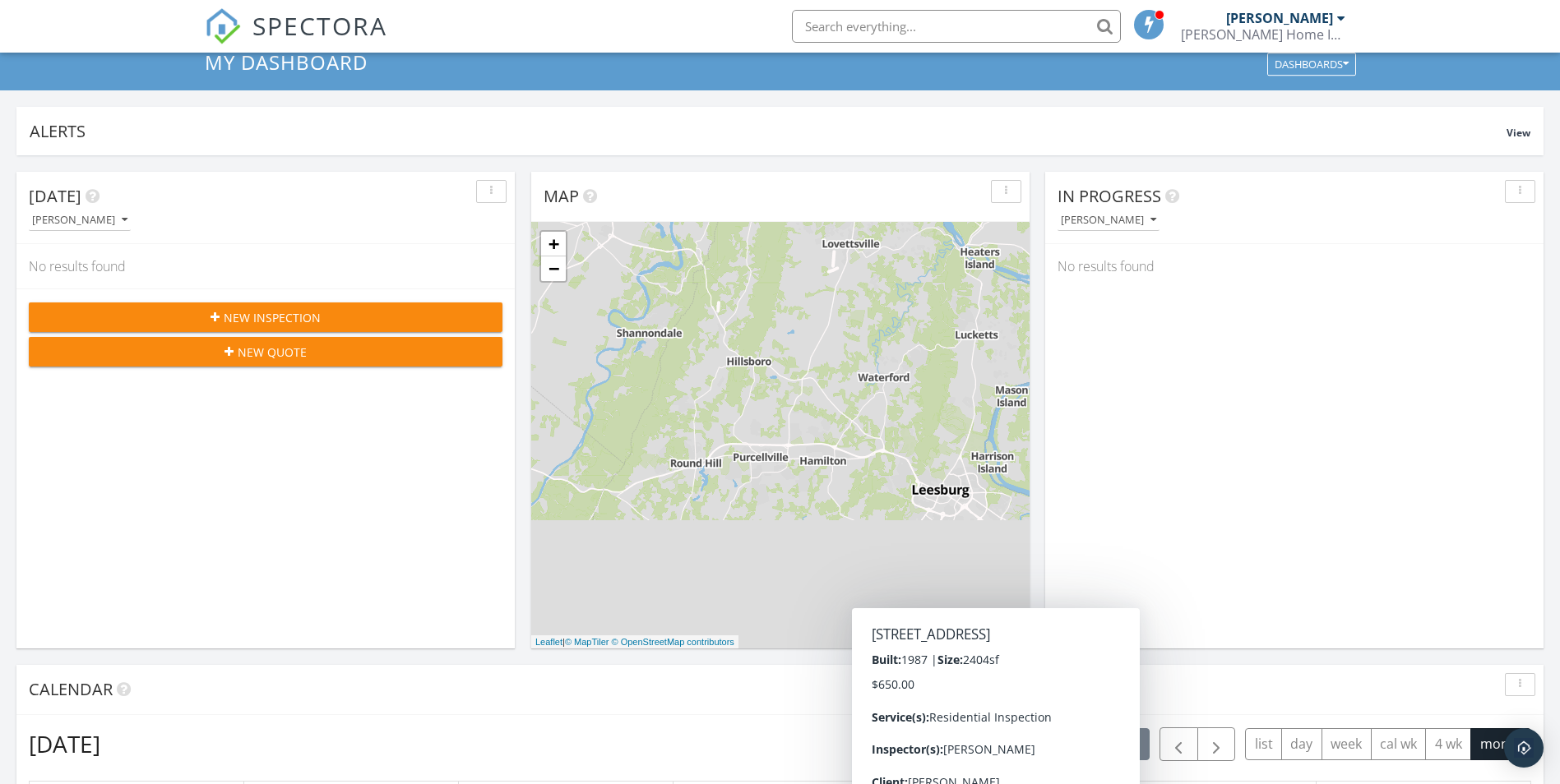
scroll to position [0, 0]
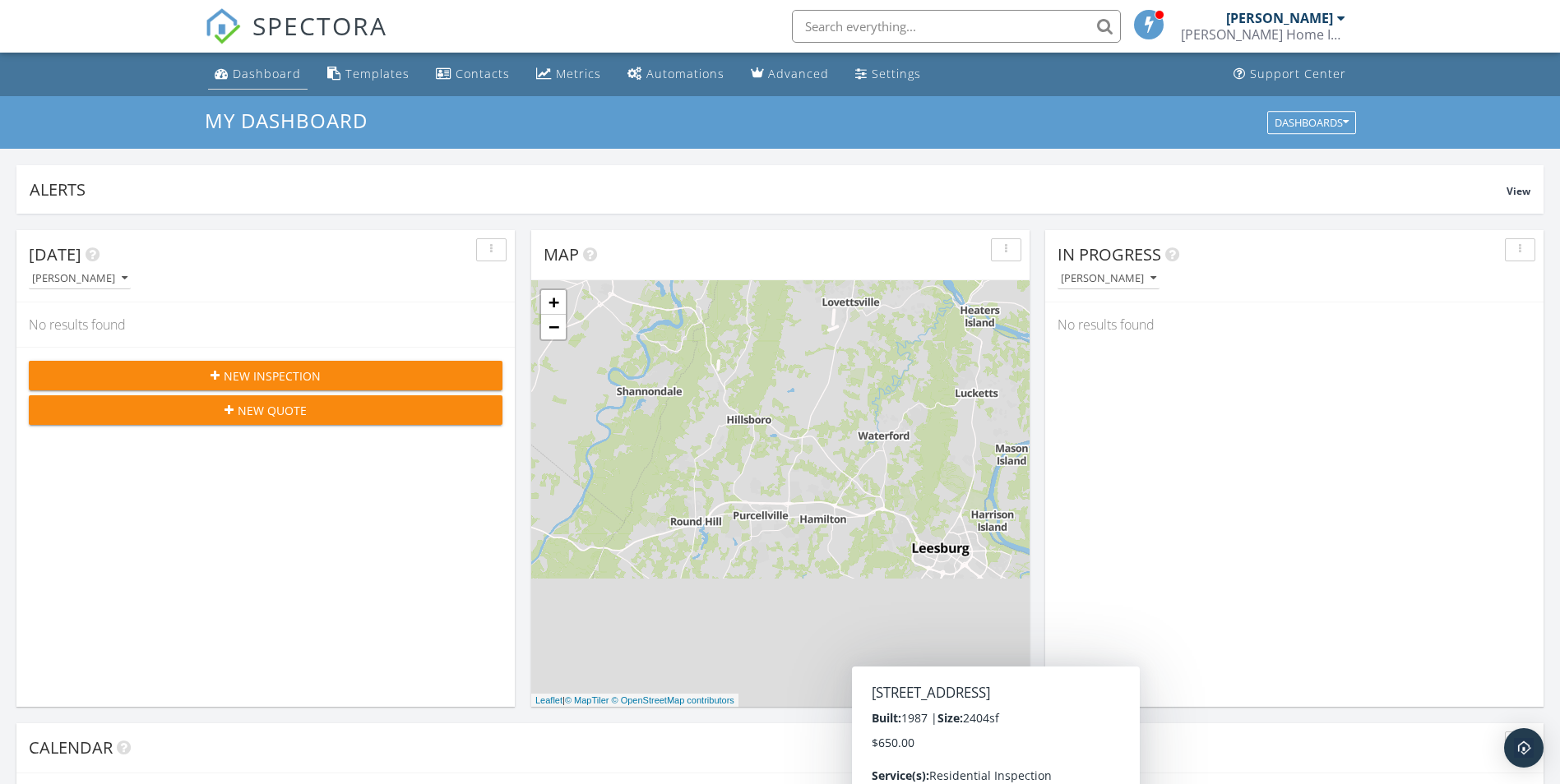
click at [245, 79] on div "Dashboard" at bounding box center [267, 73] width 68 height 15
